Goal: Find contact information: Find contact information

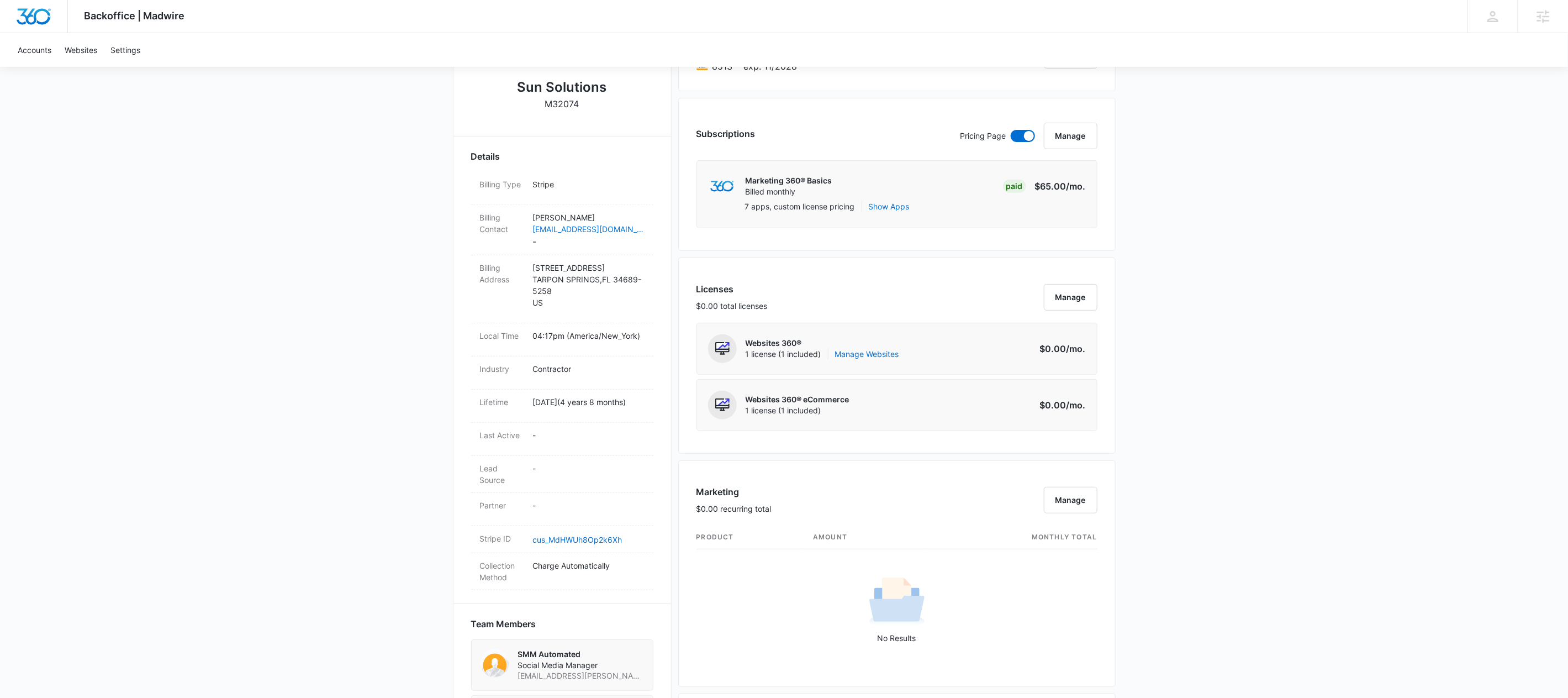
scroll to position [856, 0]
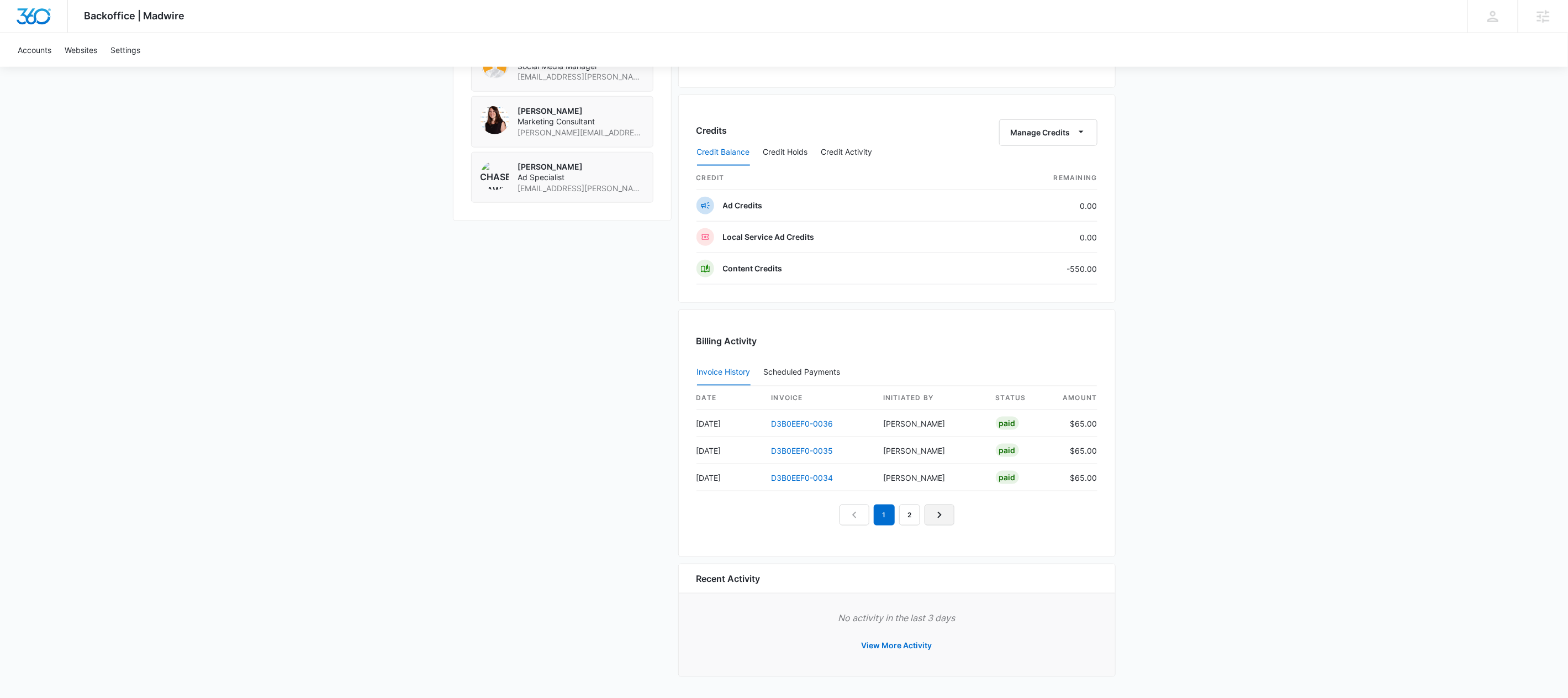
click at [934, 515] on icon "Next Page" at bounding box center [940, 515] width 13 height 13
click at [863, 512] on link "1" at bounding box center [872, 515] width 21 height 21
click at [952, 519] on icon "Next Page" at bounding box center [952, 515] width 13 height 13
click at [835, 512] on icon "Previous Page" at bounding box center [842, 515] width 13 height 13
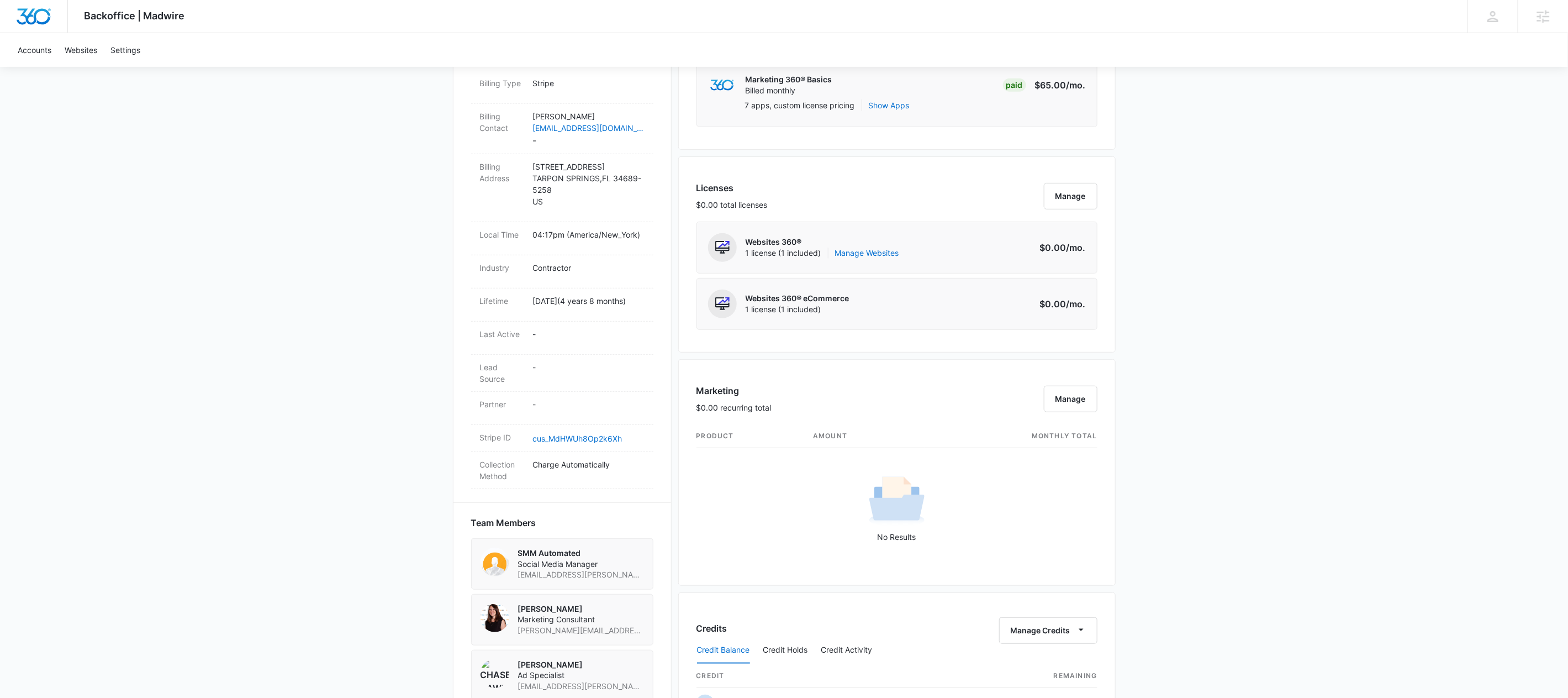
scroll to position [0, 0]
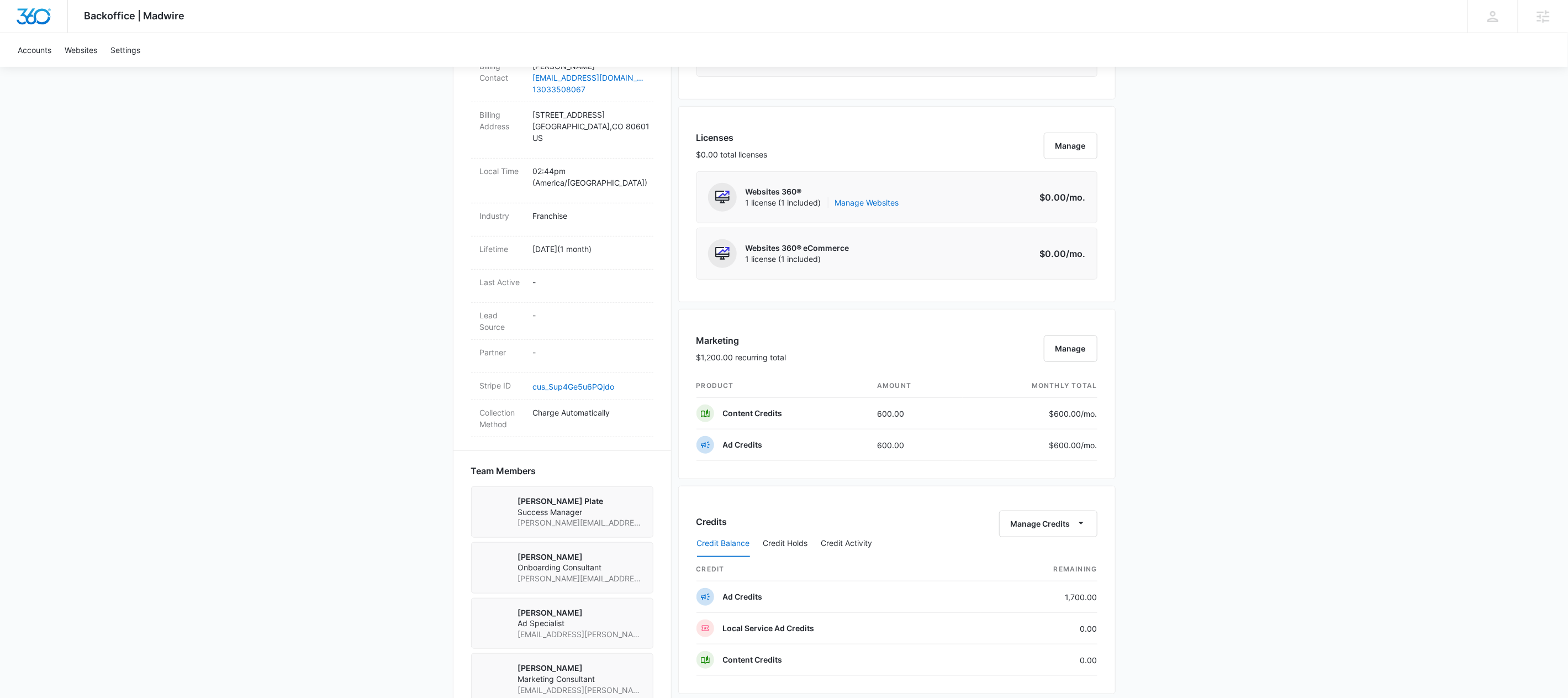
scroll to position [490, 0]
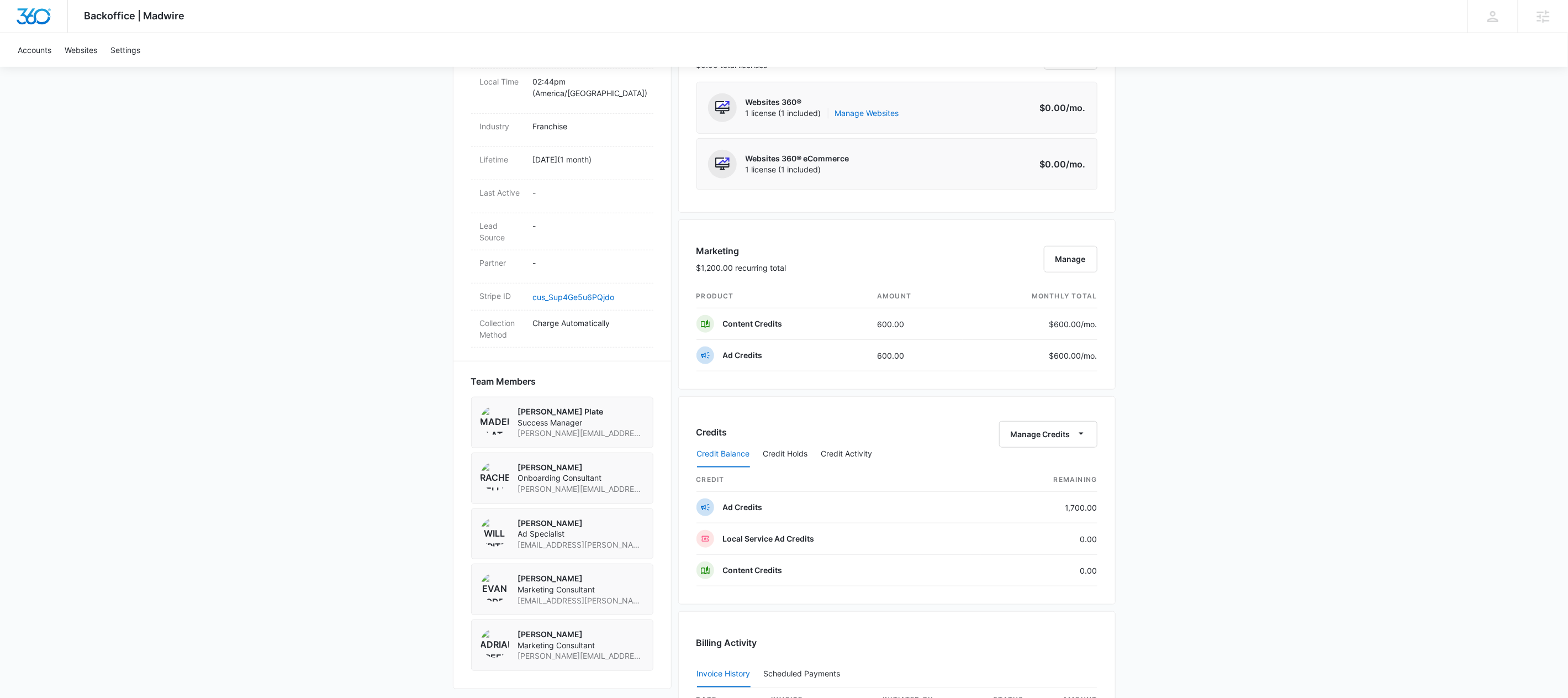
click at [537, 406] on p "[PERSON_NAME] Plate" at bounding box center [581, 412] width 126 height 11
drag, startPoint x: 517, startPoint y: 401, endPoint x: 551, endPoint y: 404, distance: 34.1
click at [551, 406] on div "[PERSON_NAME] Plate Success Manager [PERSON_NAME][EMAIL_ADDRESS][DOMAIN_NAME]" at bounding box center [562, 423] width 164 height 33
copy p "[PERSON_NAME]"
drag, startPoint x: 575, startPoint y: 401, endPoint x: 511, endPoint y: 404, distance: 64.1
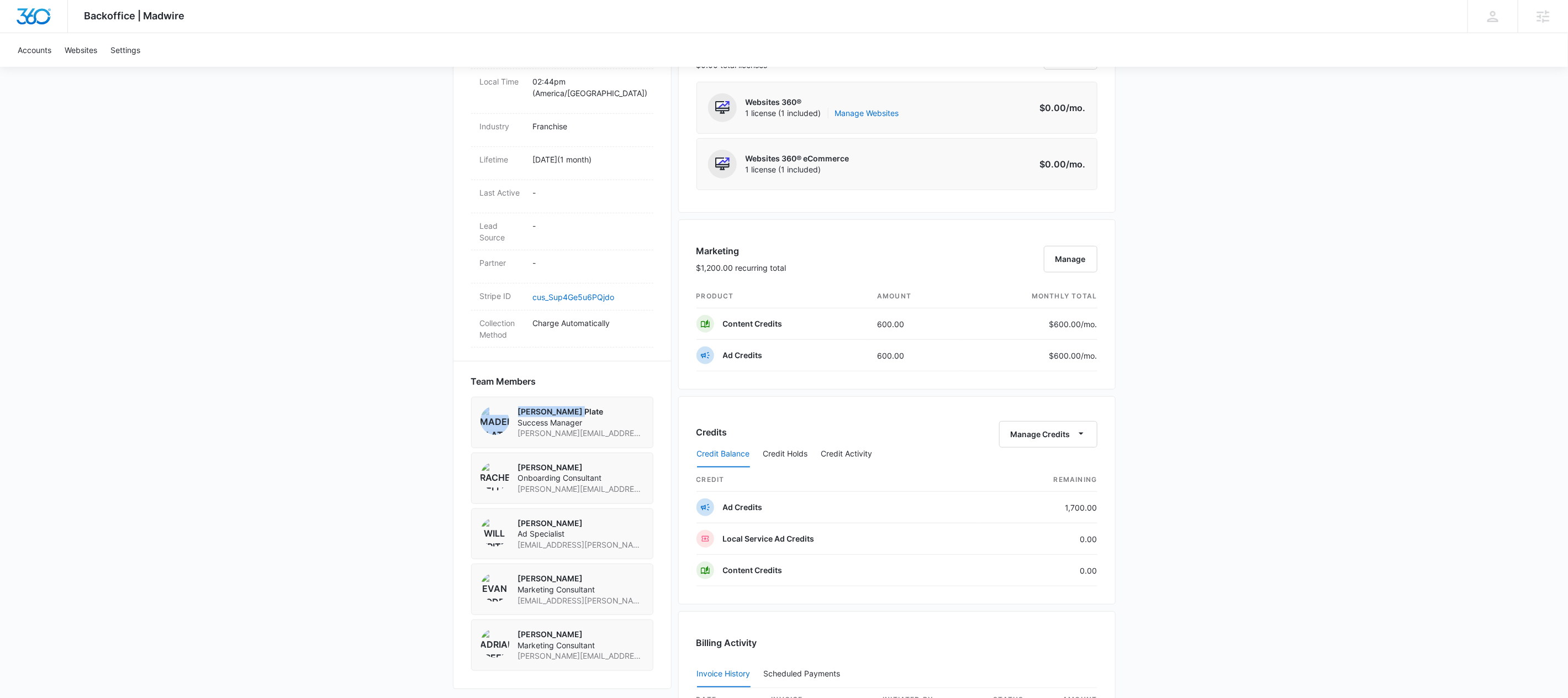
click at [511, 406] on div "[PERSON_NAME] Plate Success Manager [PERSON_NAME][EMAIL_ADDRESS][DOMAIN_NAME]" at bounding box center [562, 423] width 164 height 33
copy div "[PERSON_NAME] Plate"
